Goal: Task Accomplishment & Management: Manage account settings

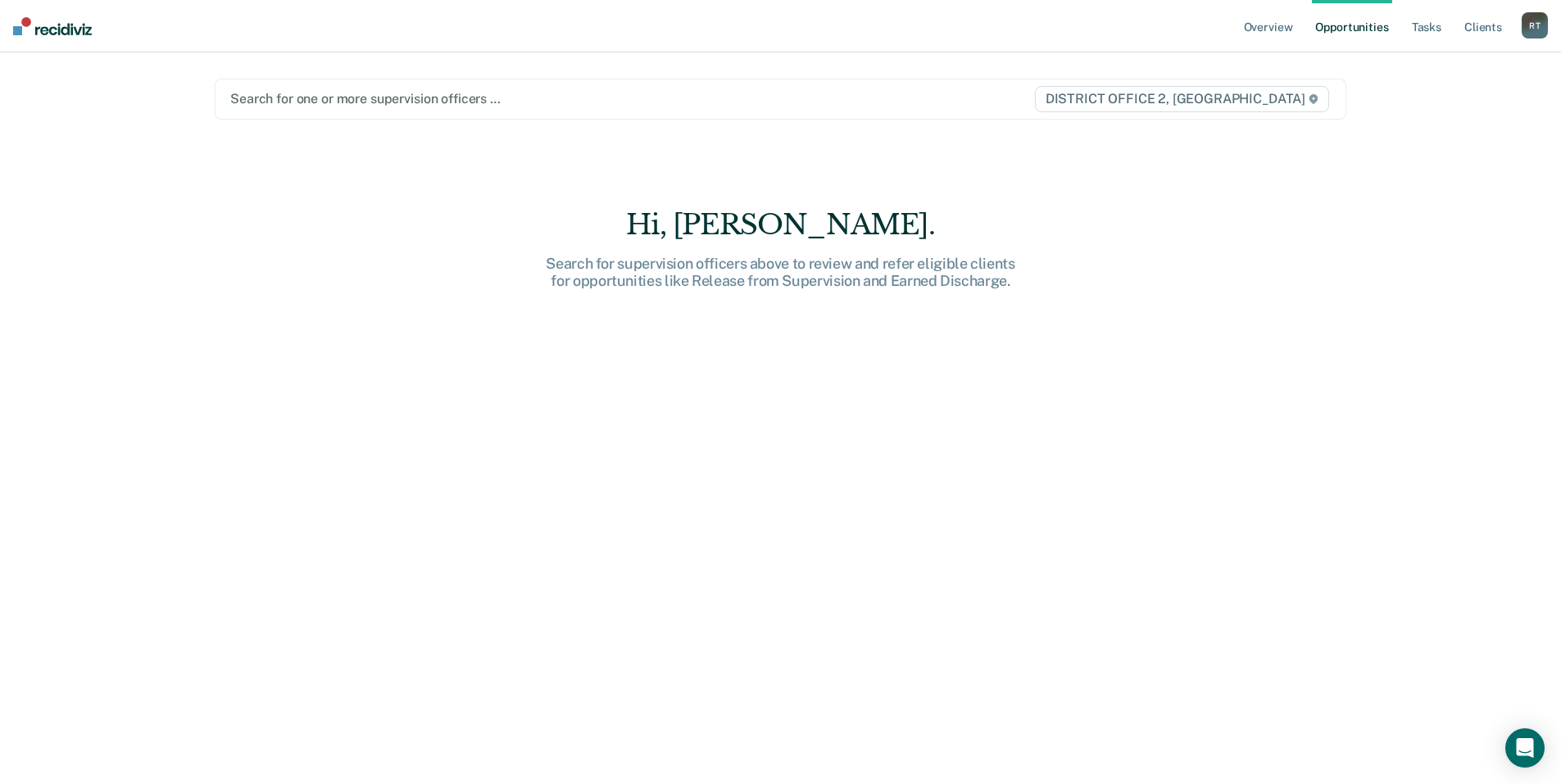
click at [365, 98] on div at bounding box center [614, 99] width 770 height 19
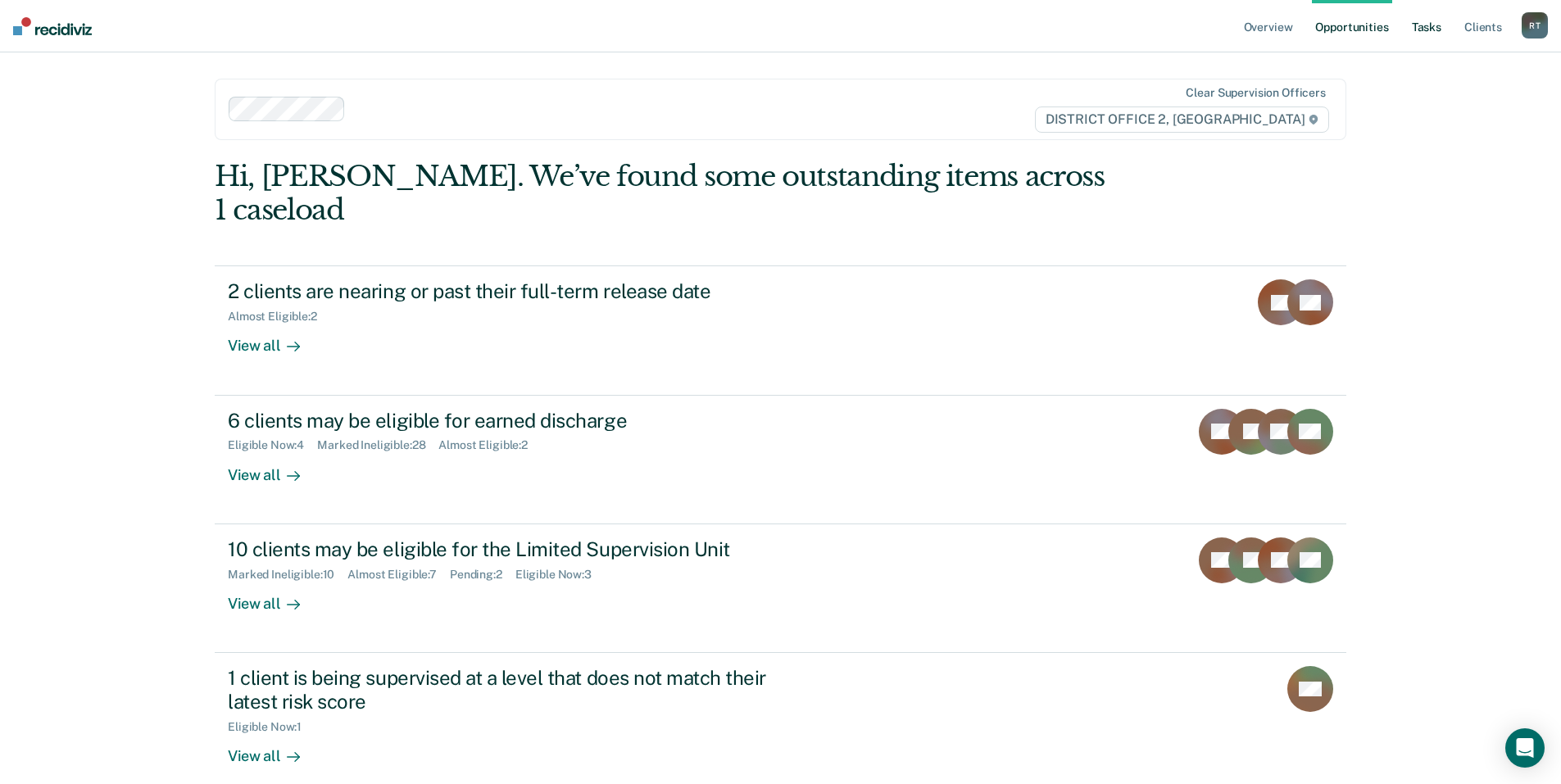
click at [1429, 27] on link "Tasks" at bounding box center [1427, 26] width 36 height 52
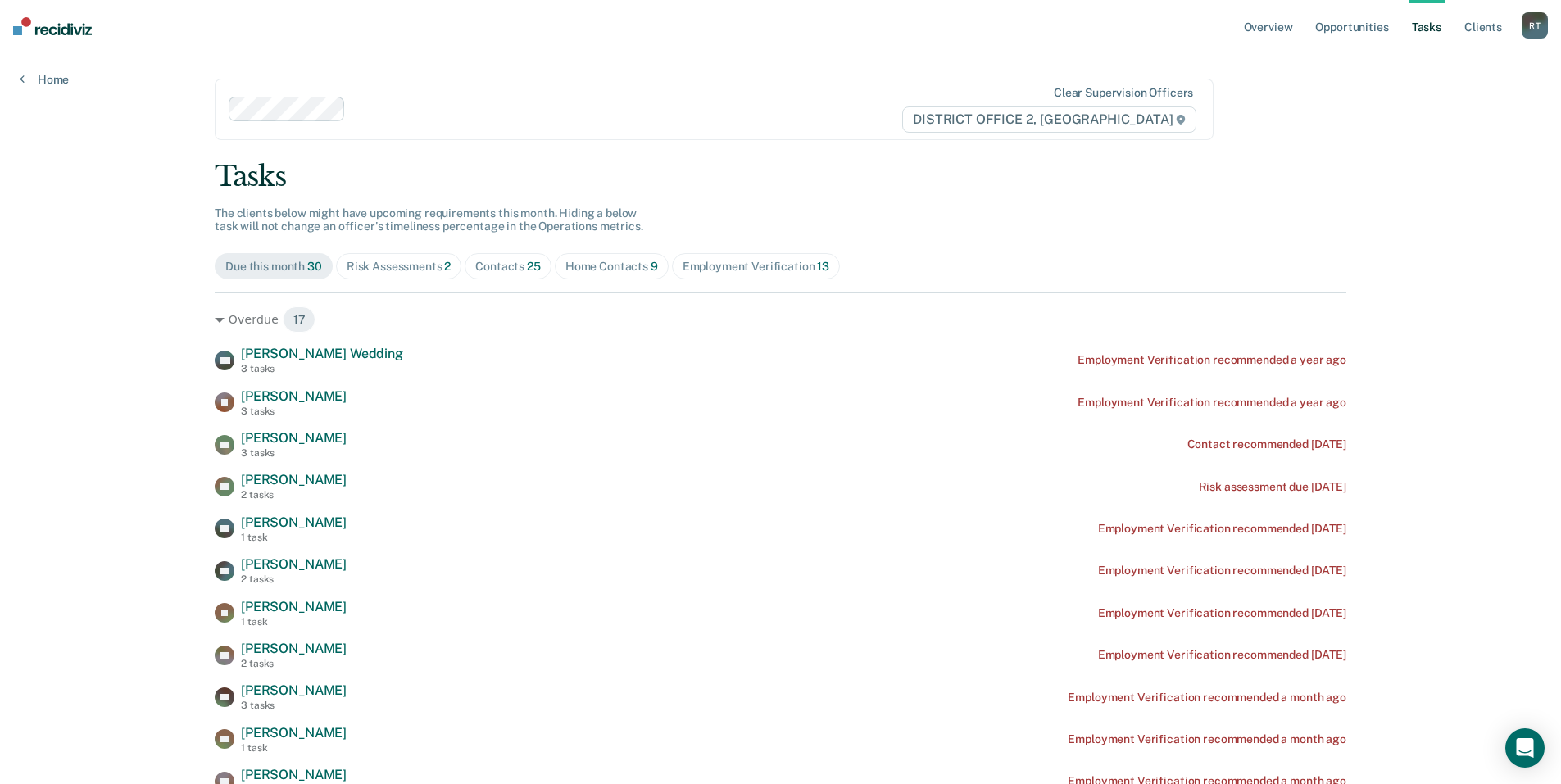
click at [606, 264] on div "Home Contacts 9" at bounding box center [612, 267] width 93 height 14
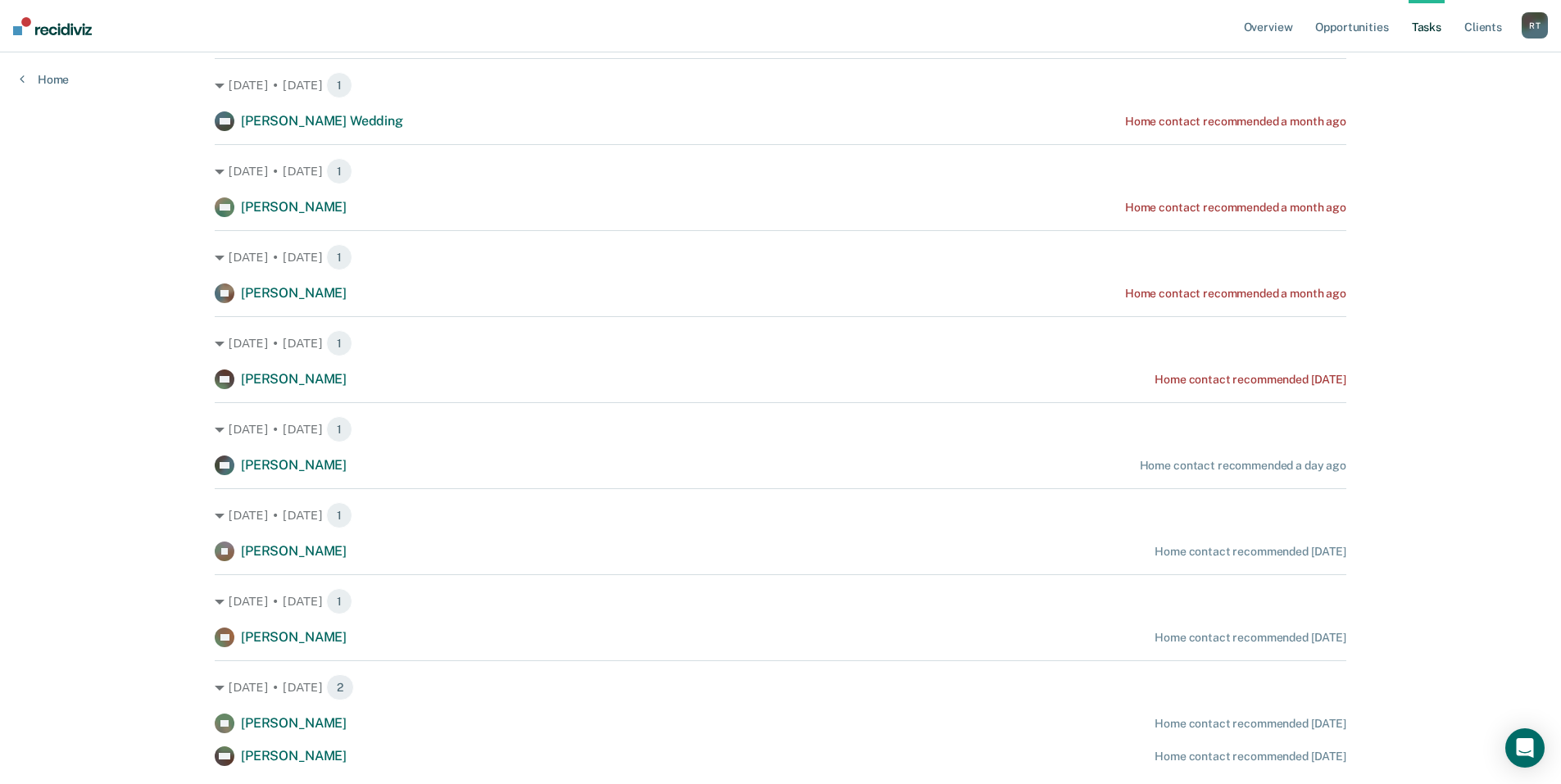
scroll to position [245, 0]
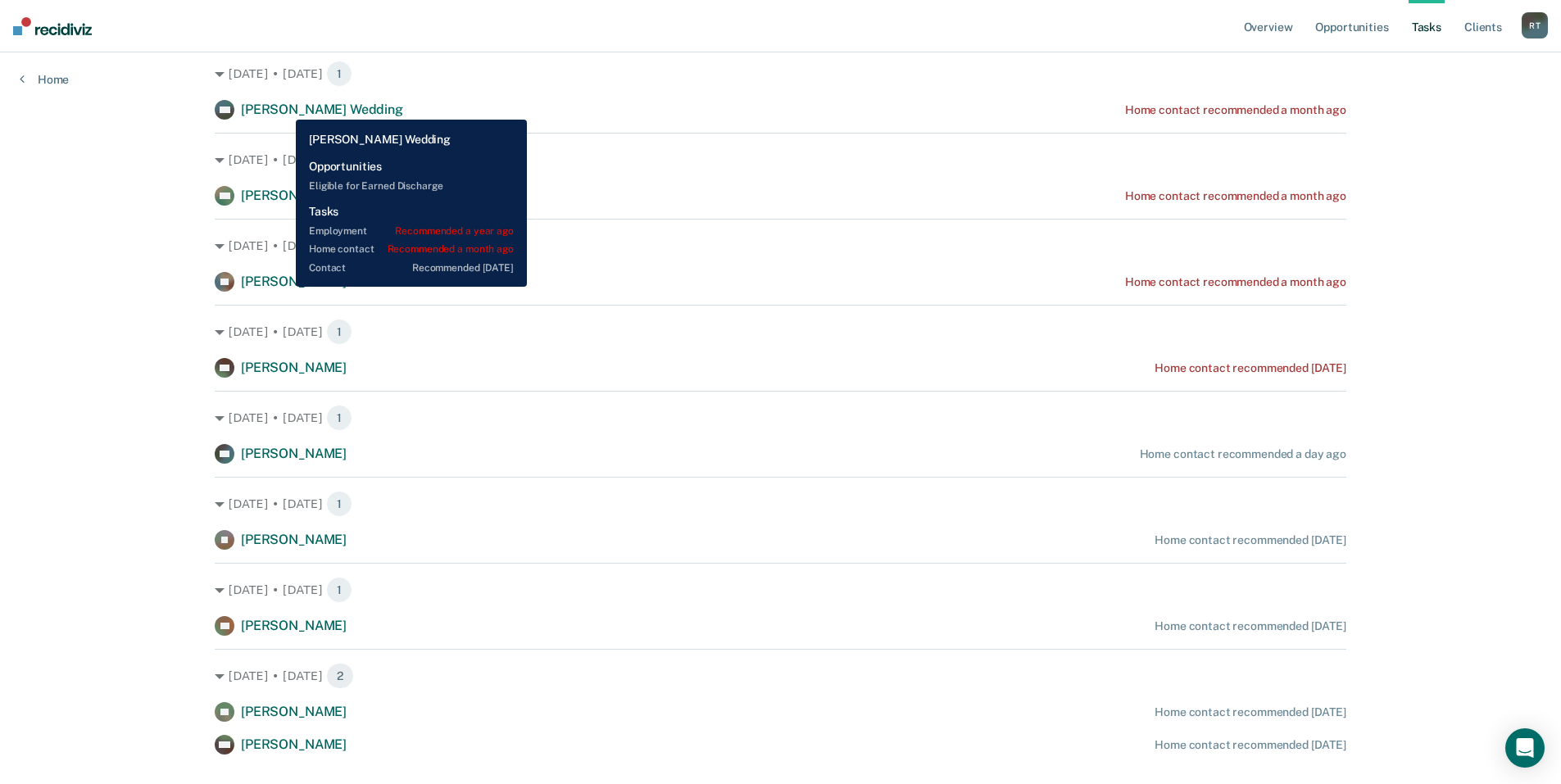
click at [283, 107] on span "[PERSON_NAME] Wedding" at bounding box center [322, 109] width 162 height 15
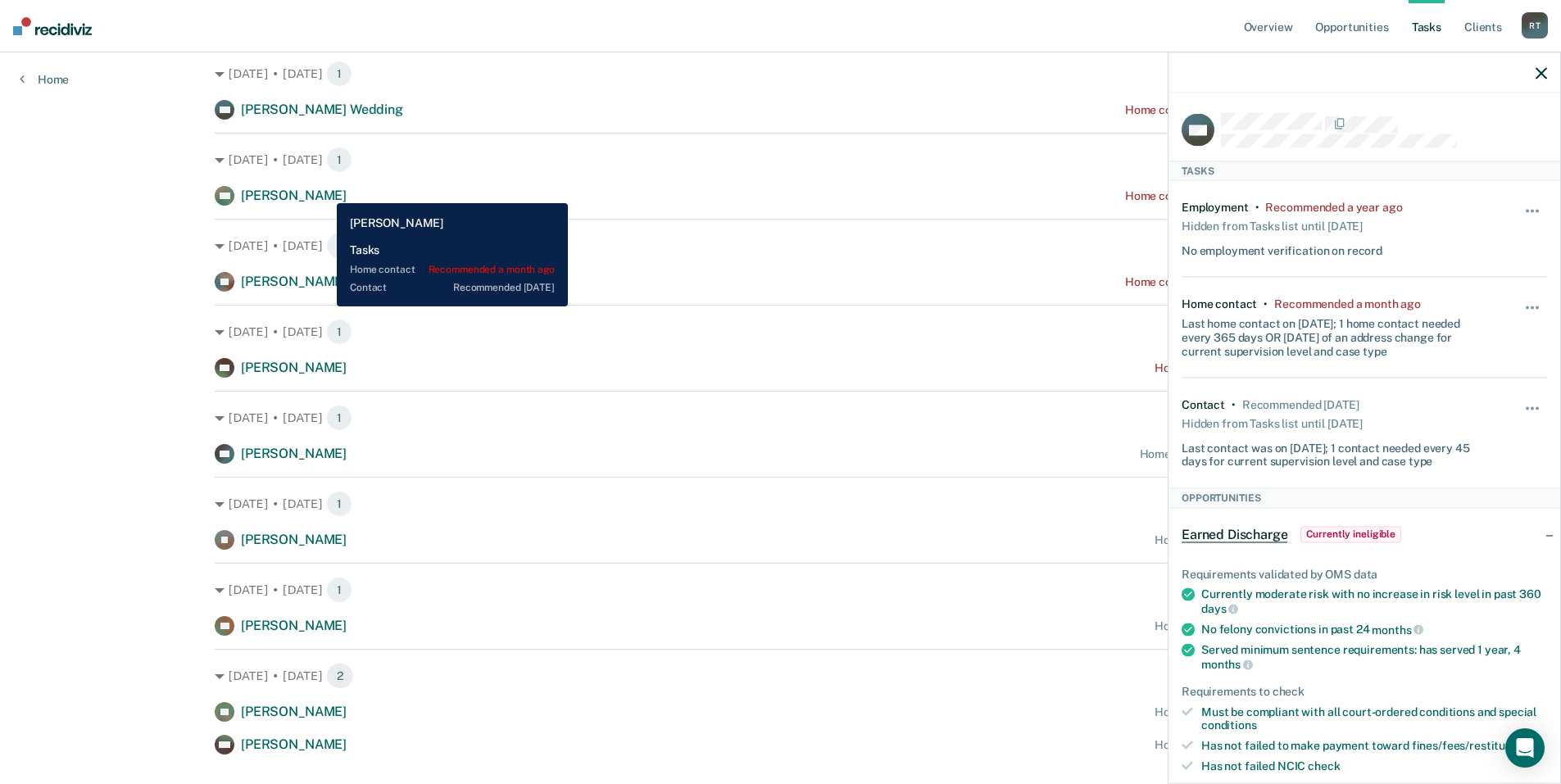
click at [324, 191] on span "[PERSON_NAME]" at bounding box center [293, 196] width 106 height 15
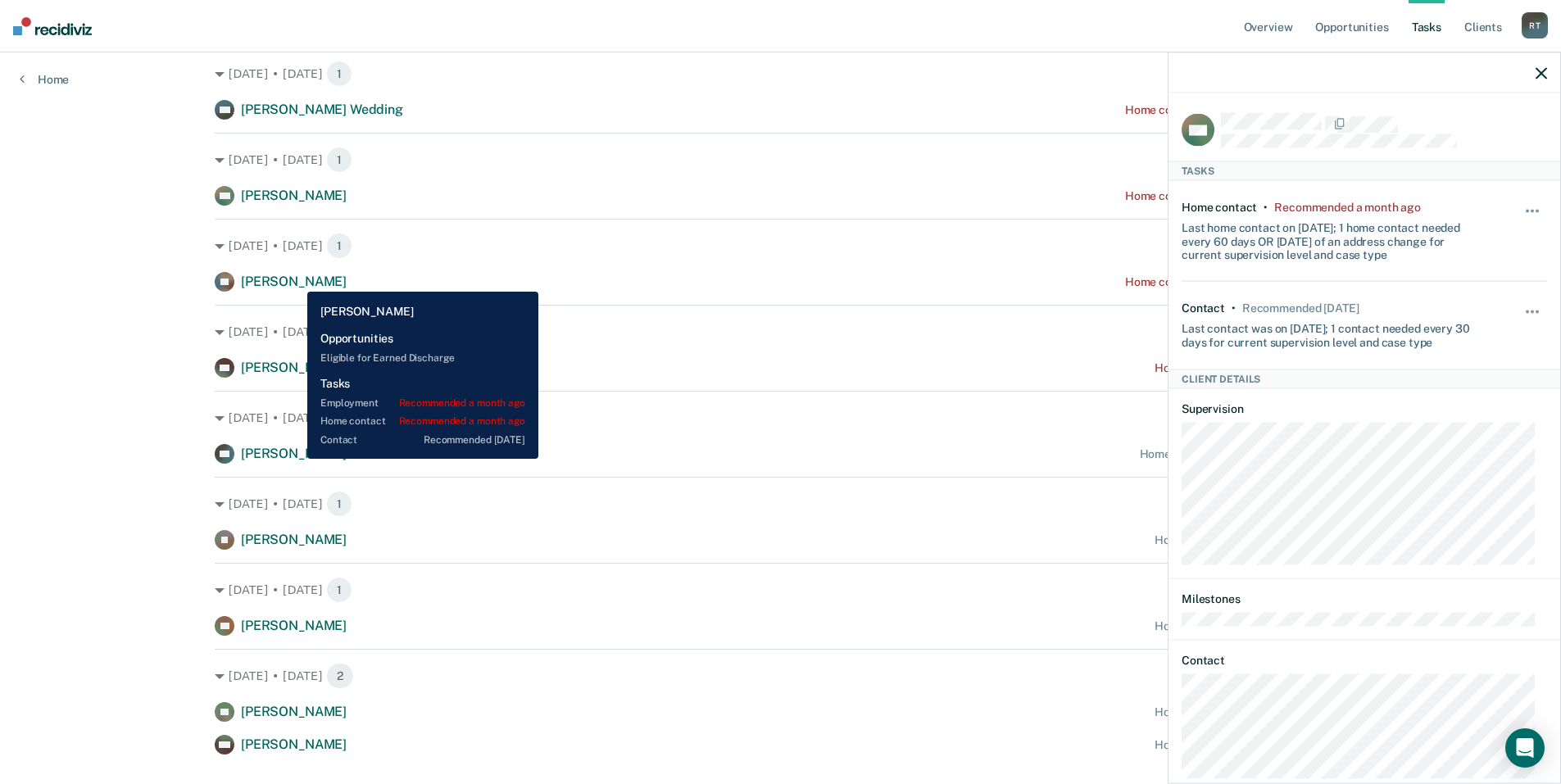
click at [295, 280] on span "[PERSON_NAME]" at bounding box center [293, 281] width 106 height 15
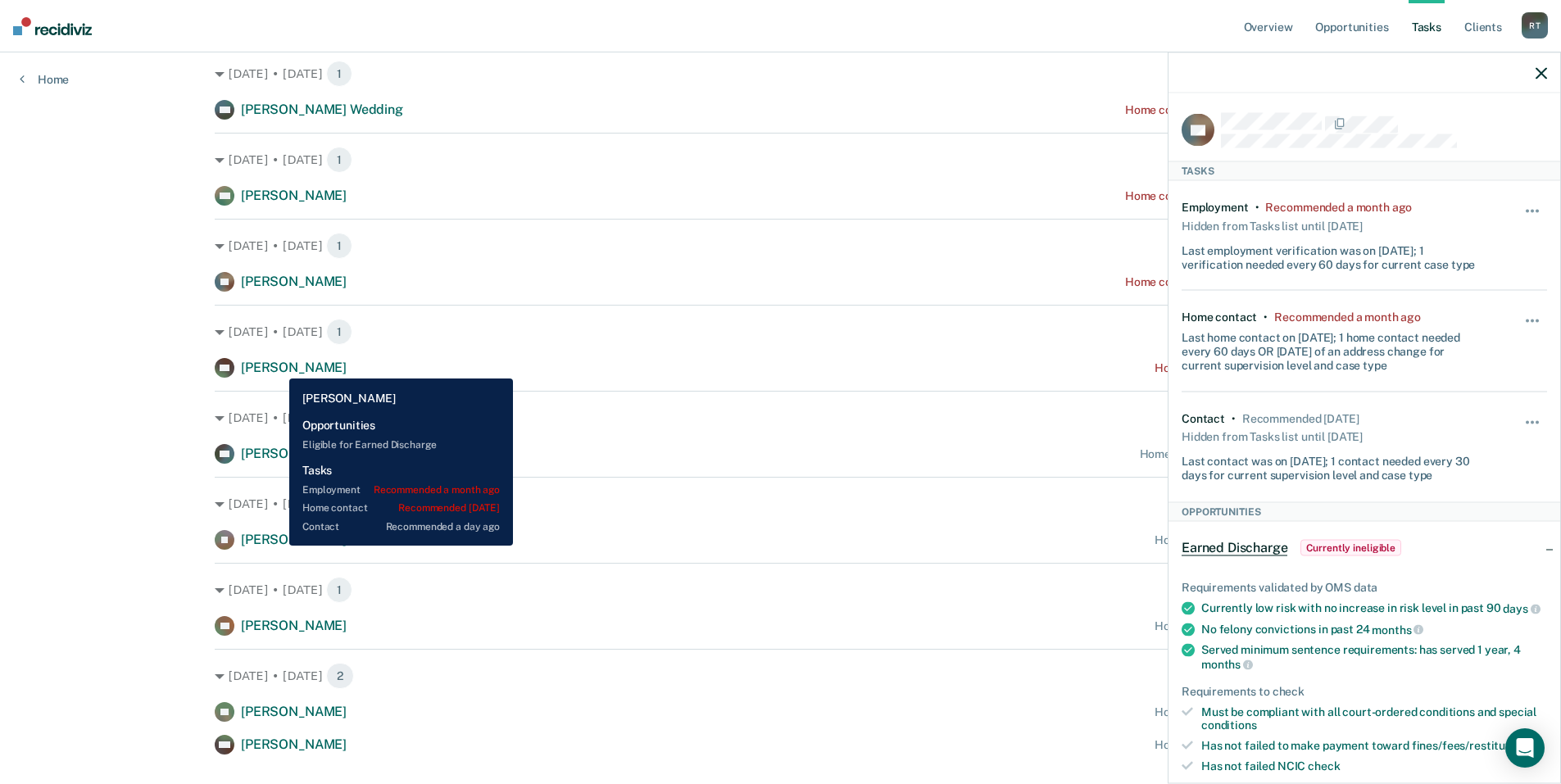
click at [278, 365] on span "[PERSON_NAME]" at bounding box center [293, 367] width 106 height 15
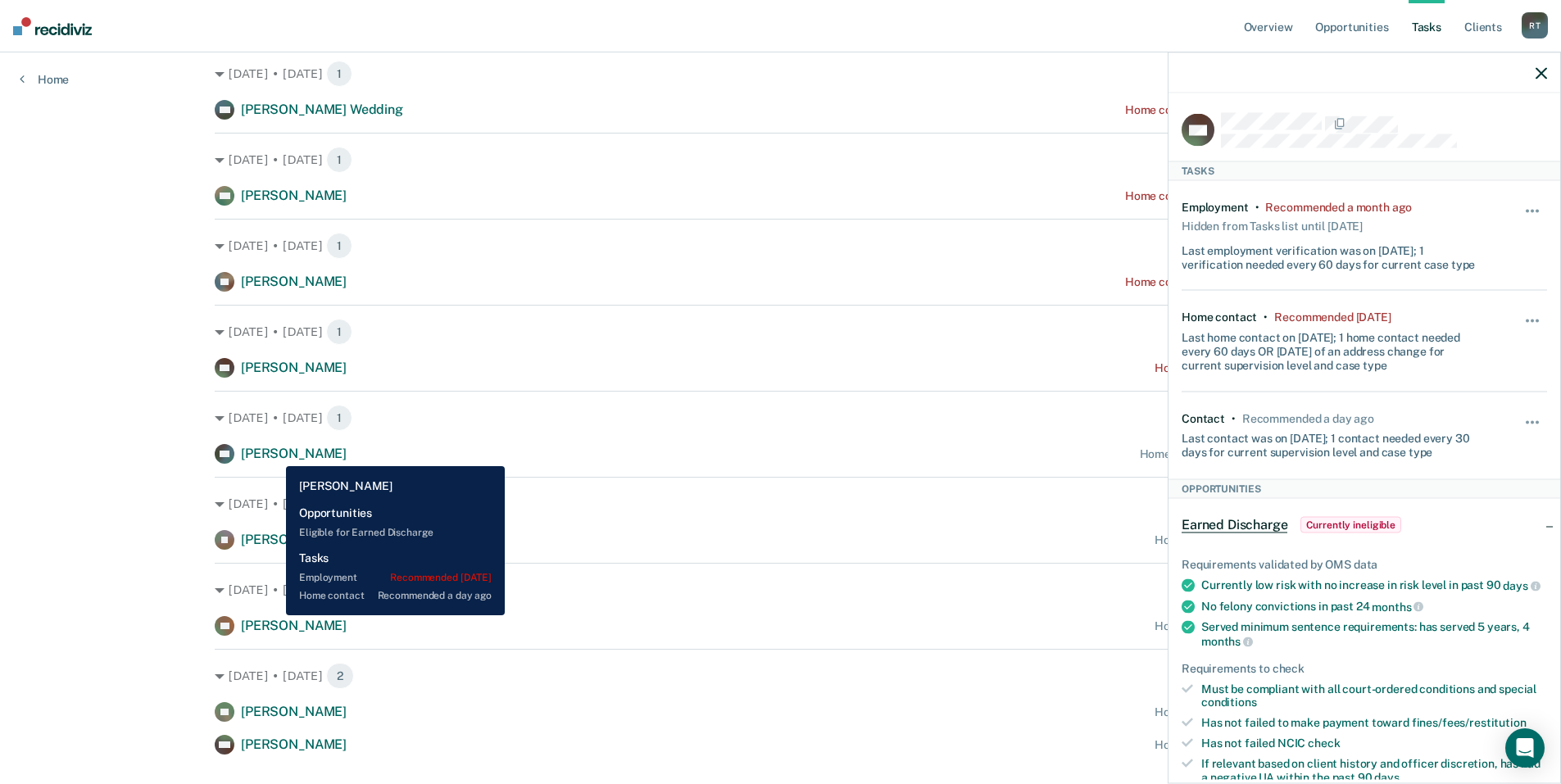
click at [275, 451] on span "[PERSON_NAME]" at bounding box center [293, 453] width 106 height 15
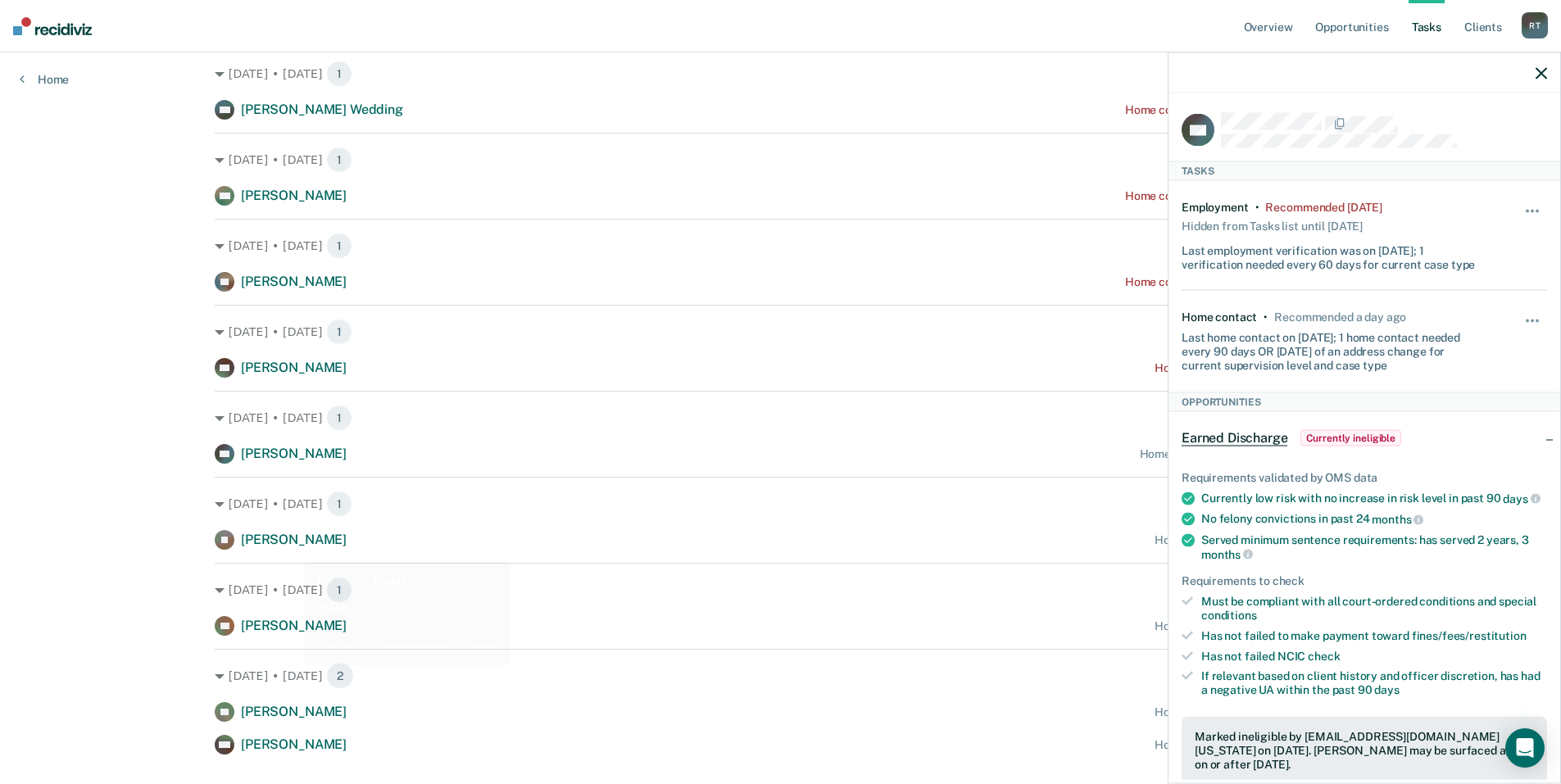
click at [293, 551] on div "[DATE] • [DATE] 1 SW [PERSON_NAME] Wedding Home contact recommended a month ago…" at bounding box center [780, 400] width 1132 height 708
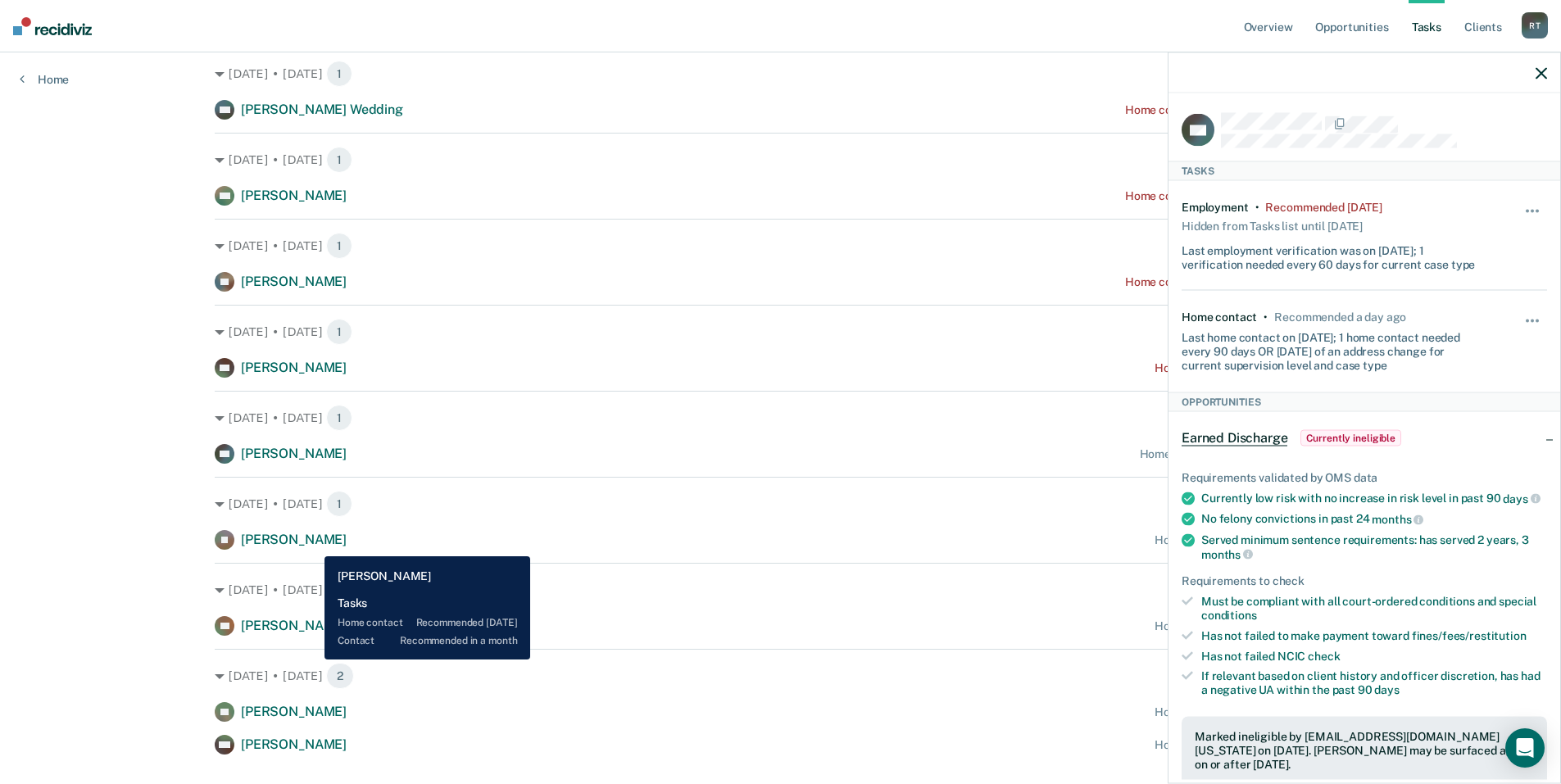
click at [312, 544] on span "[PERSON_NAME]" at bounding box center [293, 540] width 106 height 15
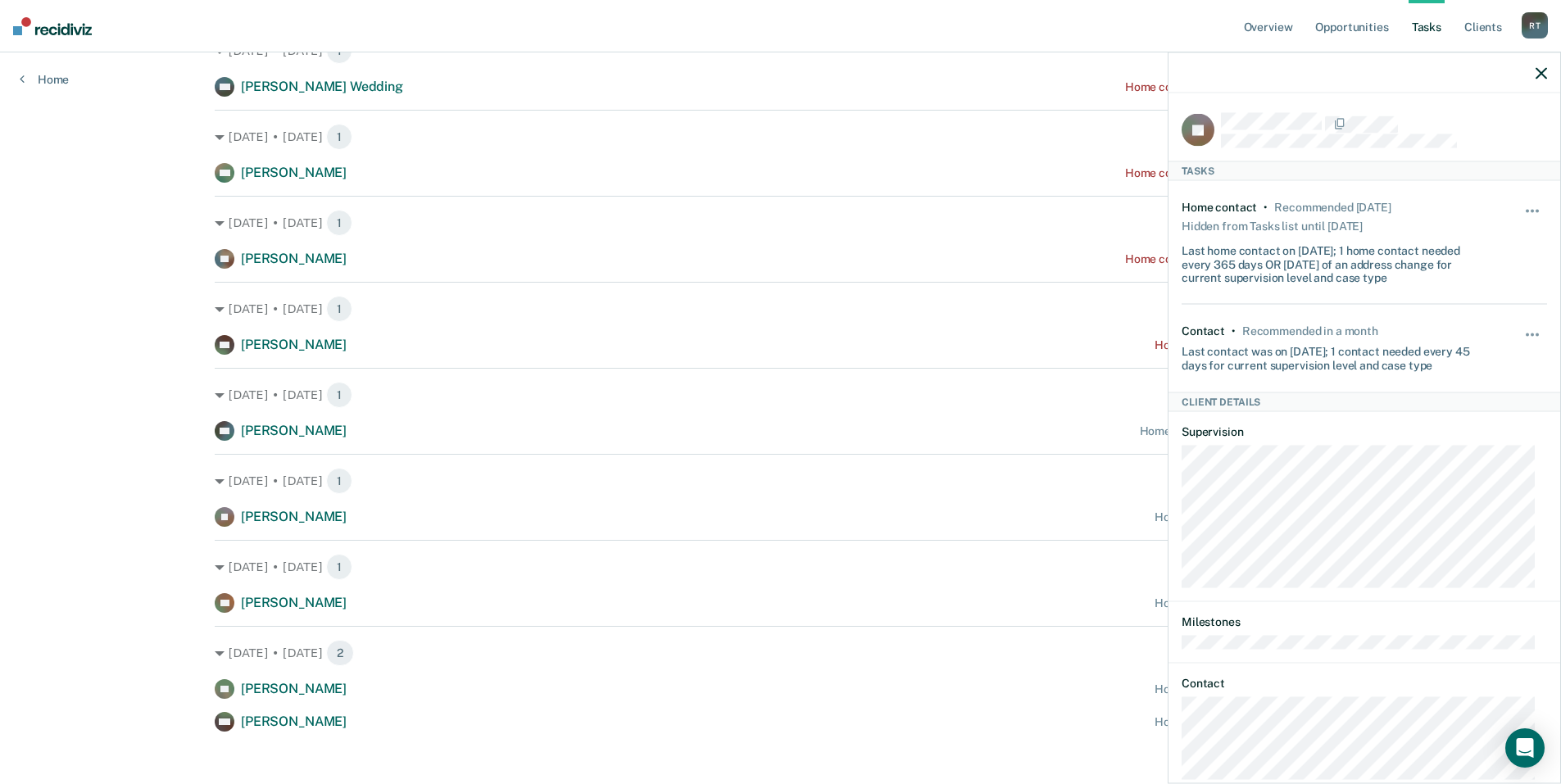
scroll to position [281, 0]
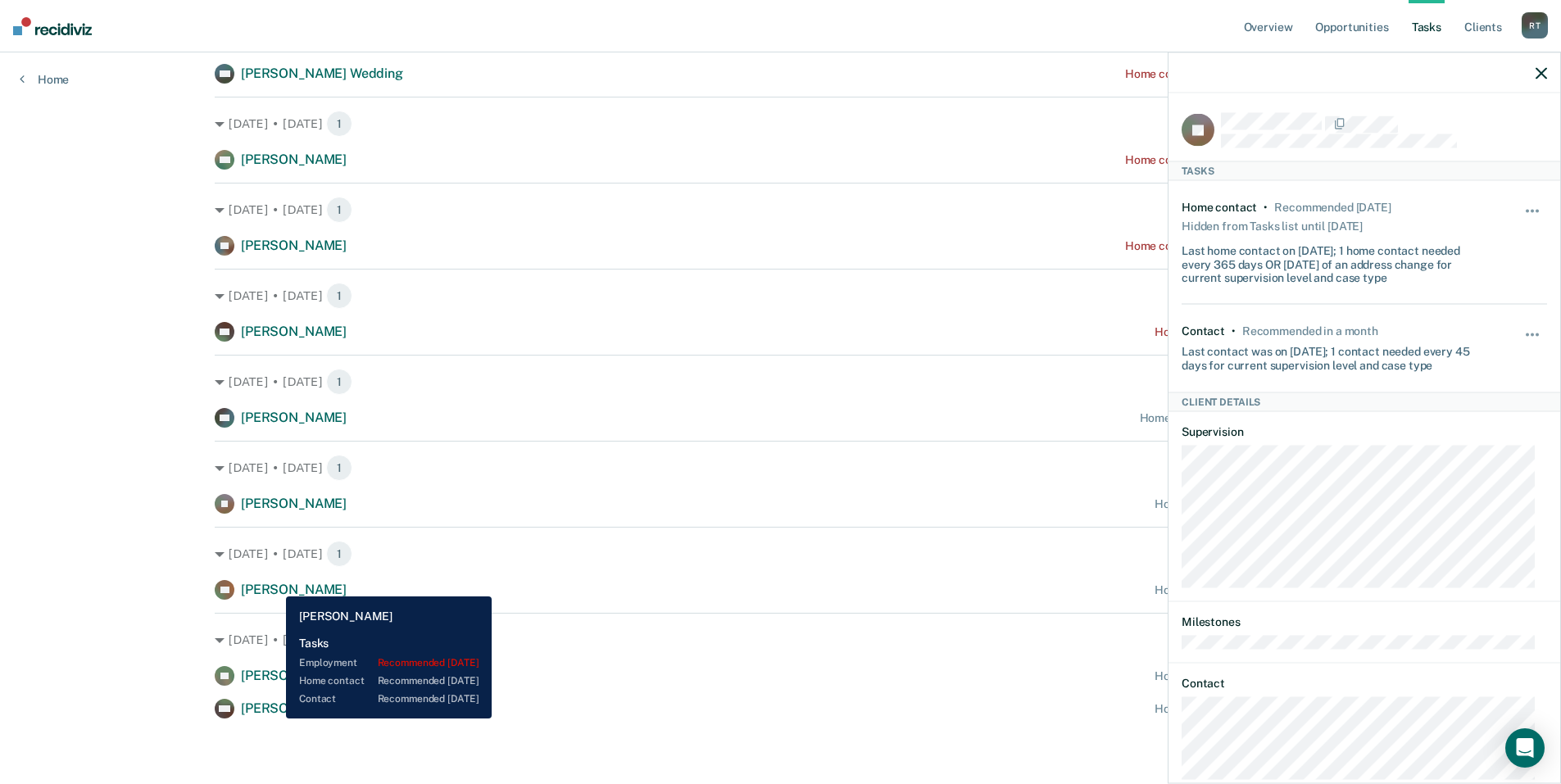
click at [274, 584] on span "[PERSON_NAME]" at bounding box center [293, 589] width 106 height 15
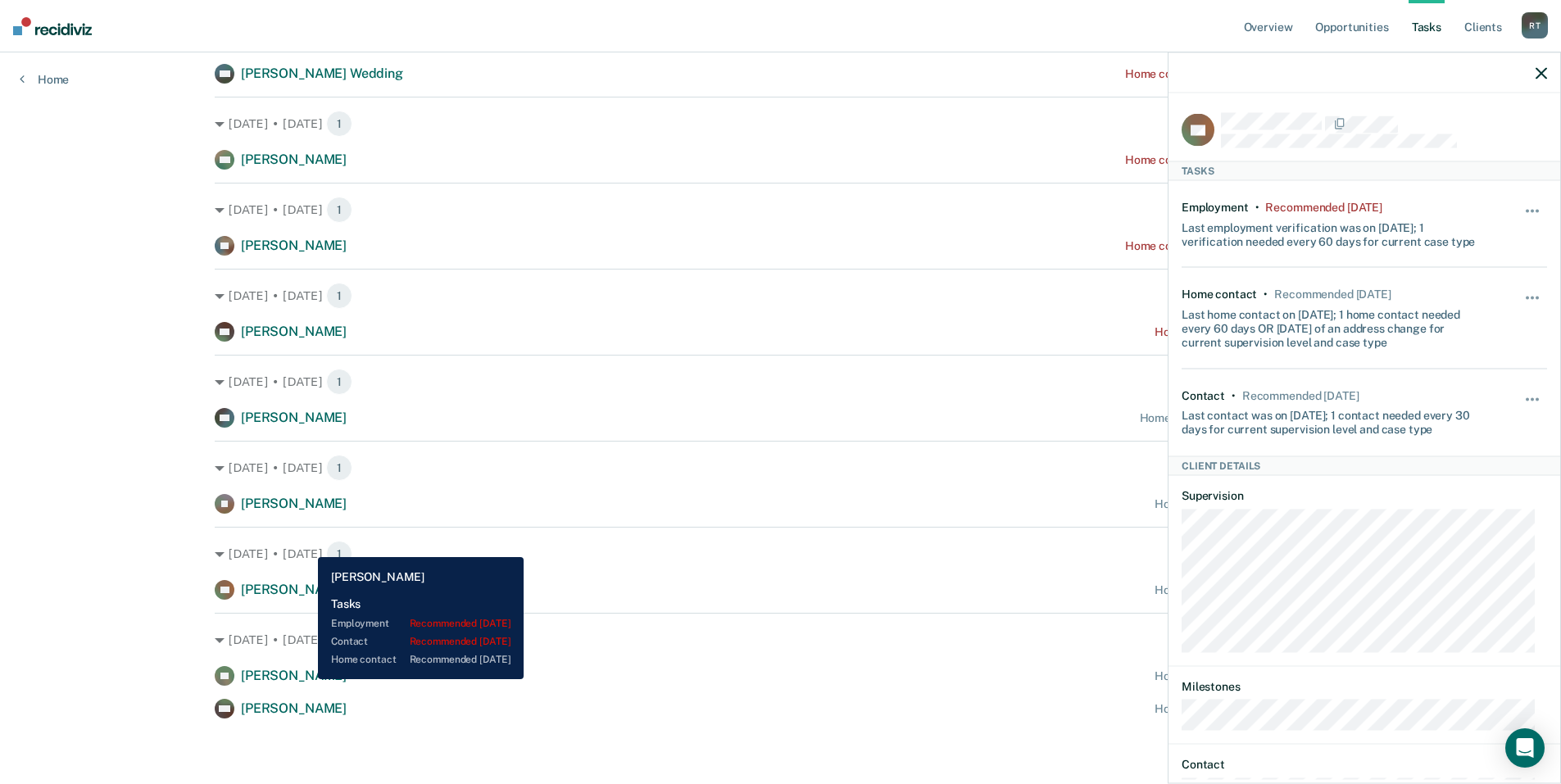
click at [306, 679] on span "[PERSON_NAME]" at bounding box center [293, 675] width 106 height 15
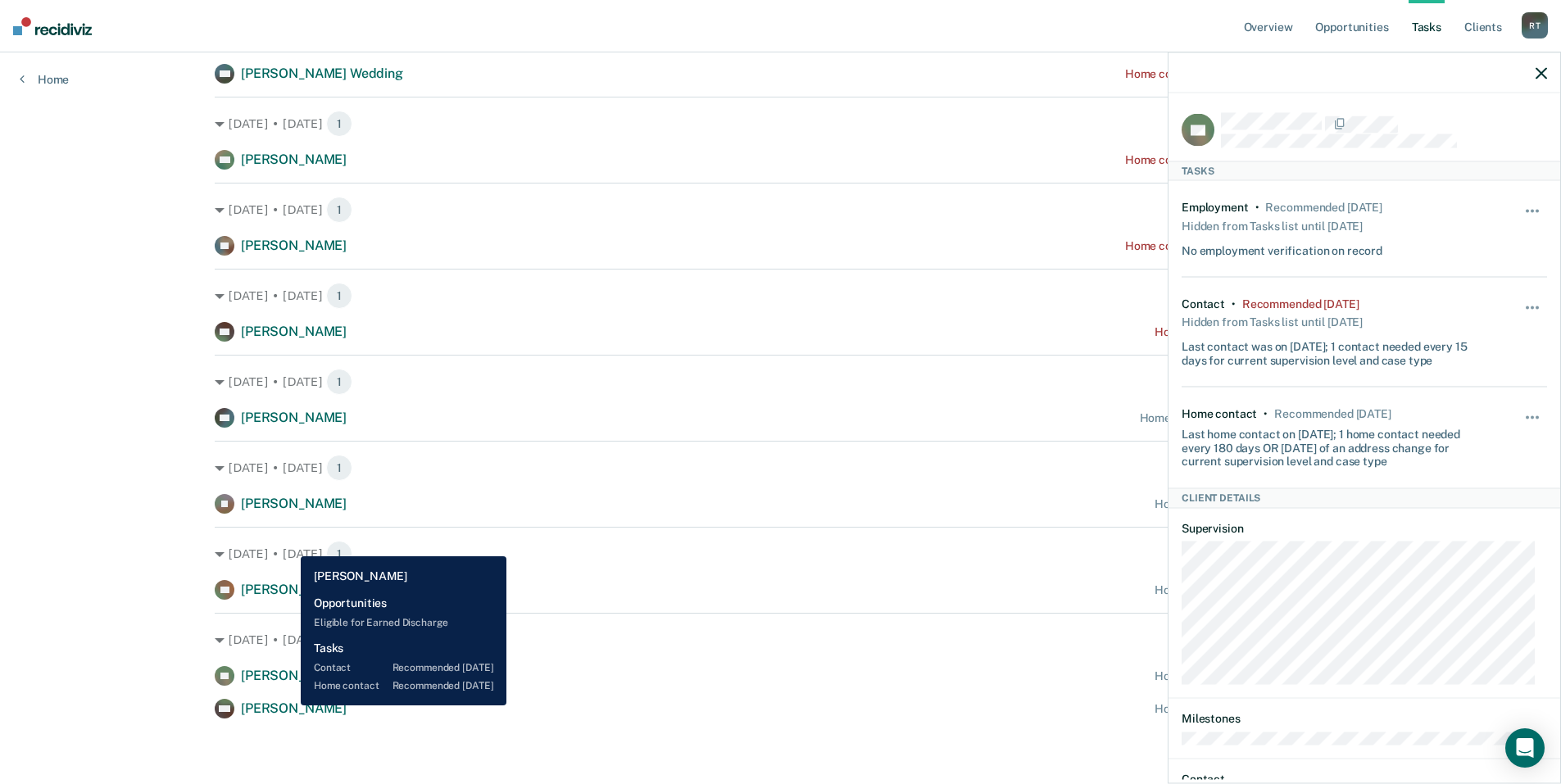
click at [288, 705] on span "[PERSON_NAME]" at bounding box center [293, 708] width 106 height 15
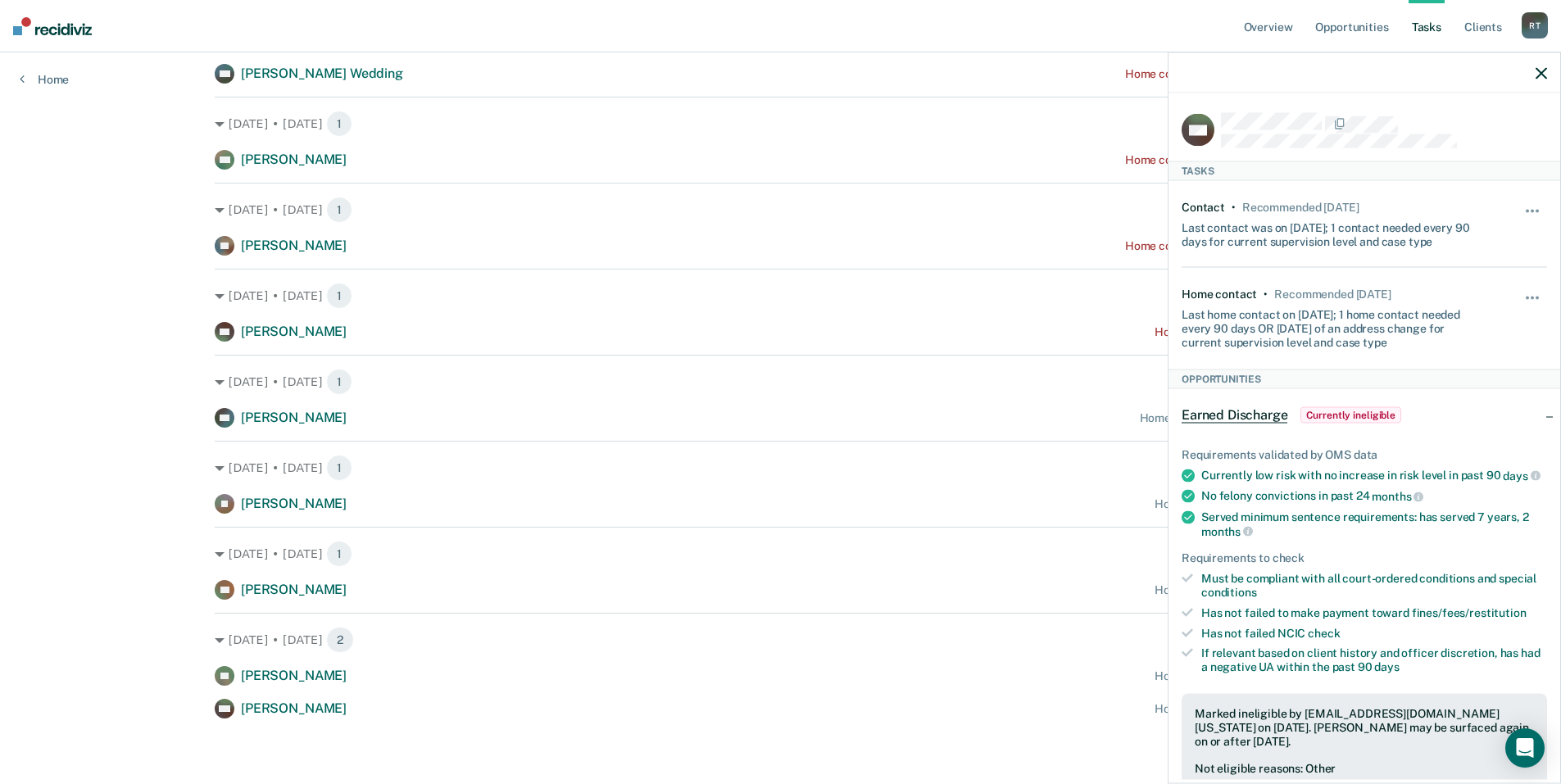
click at [1541, 78] on icon "button" at bounding box center [1541, 72] width 11 height 11
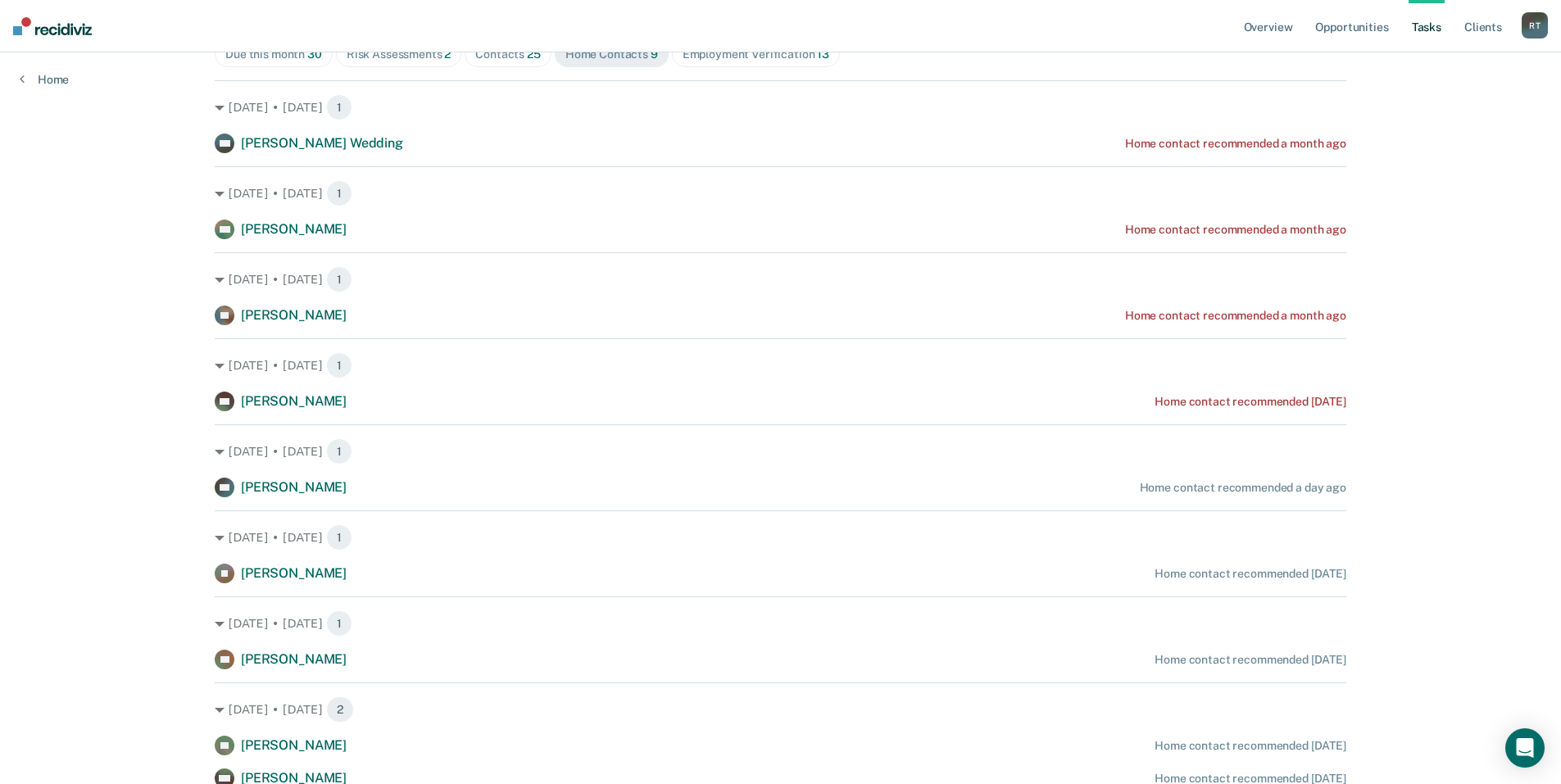
scroll to position [0, 0]
